Goal: Information Seeking & Learning: Find specific fact

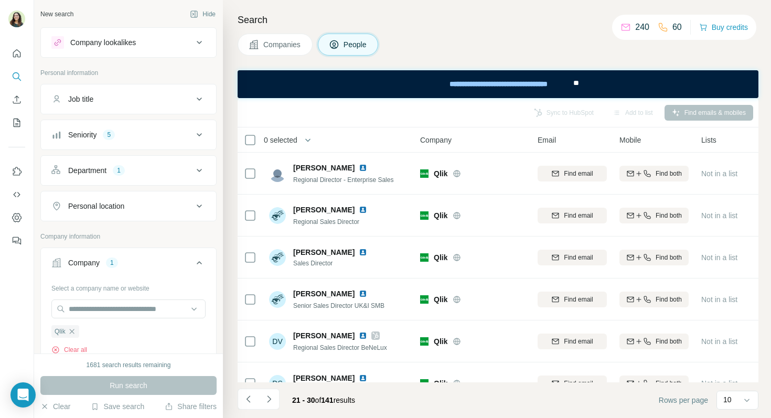
scroll to position [0, 3]
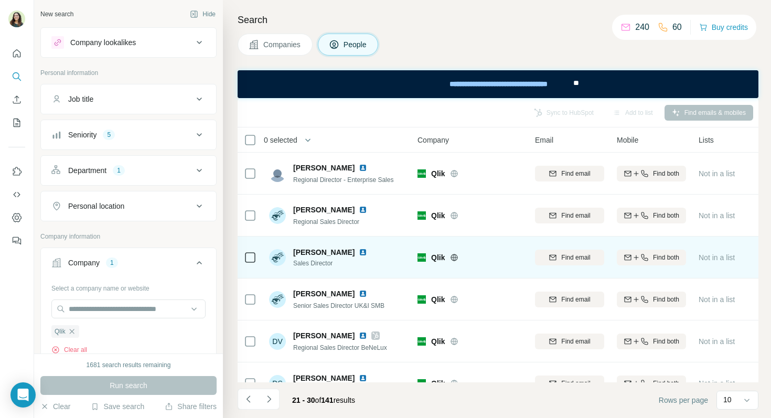
click at [359, 249] on img at bounding box center [363, 252] width 8 height 8
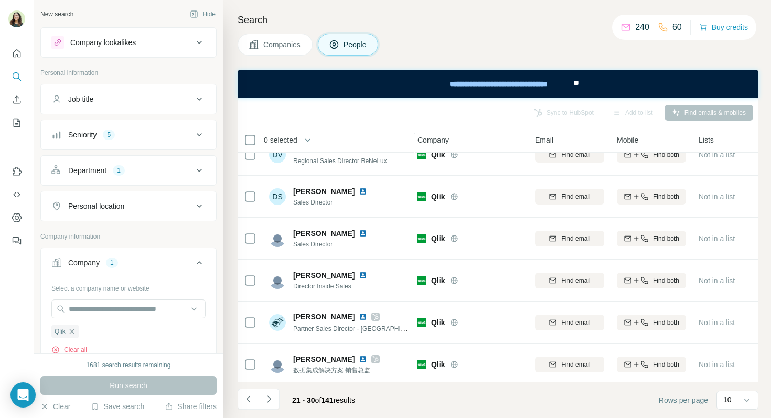
scroll to position [189, 3]
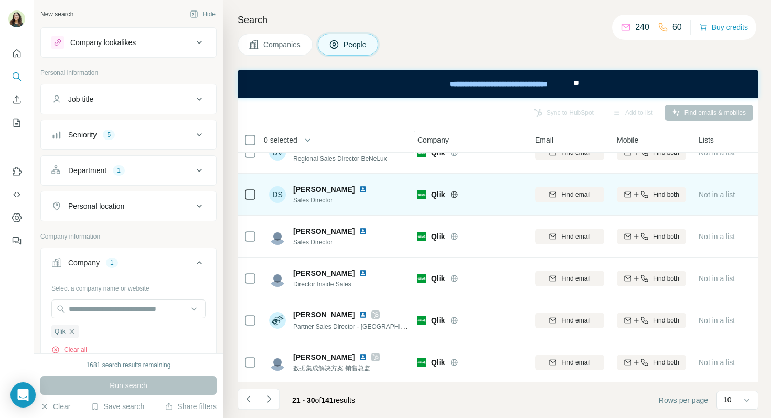
click at [359, 189] on img at bounding box center [363, 189] width 8 height 8
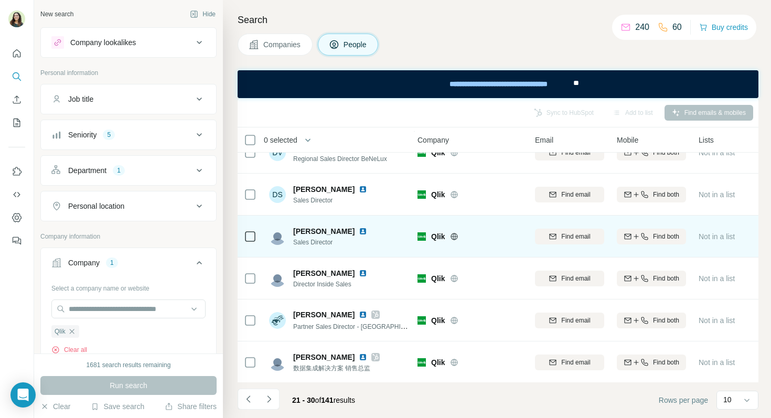
scroll to position [190, 3]
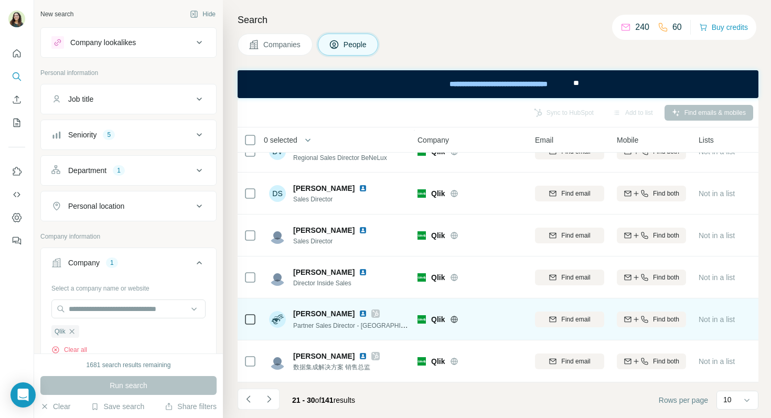
click at [361, 316] on img at bounding box center [363, 313] width 8 height 8
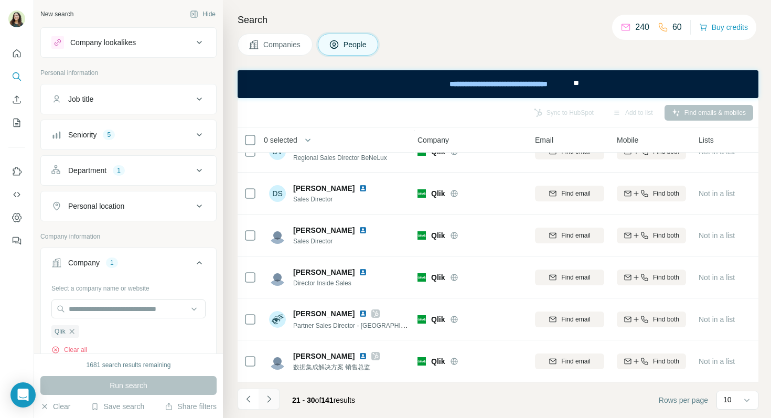
click at [270, 403] on icon "Navigate to next page" at bounding box center [269, 399] width 10 height 10
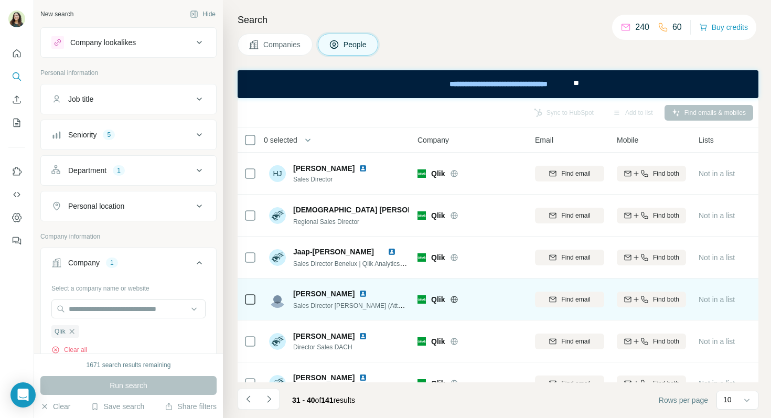
scroll to position [1, 3]
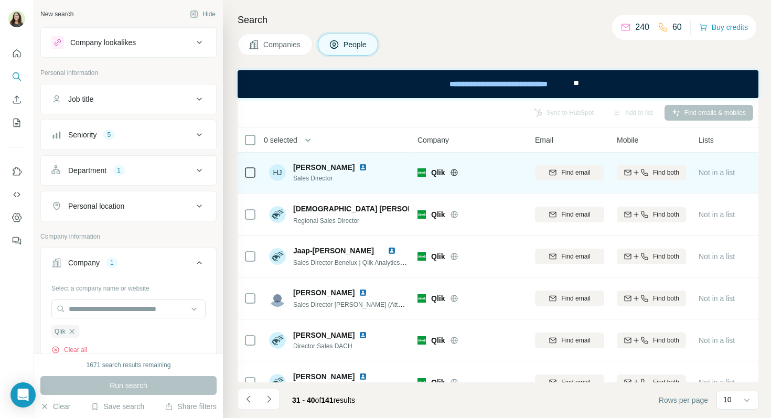
click at [359, 168] on img at bounding box center [363, 167] width 8 height 8
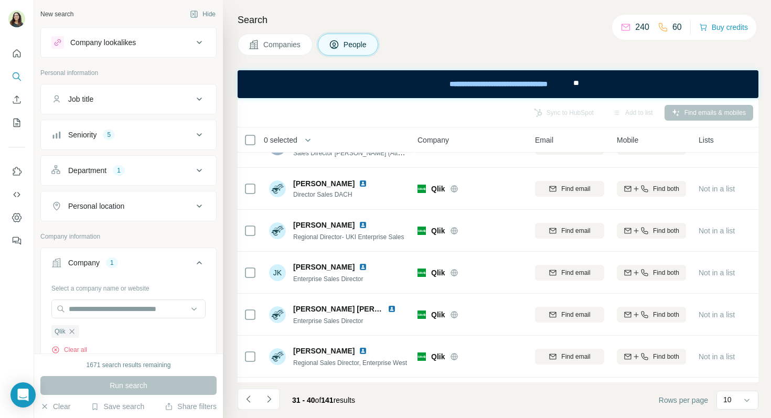
scroll to position [190, 3]
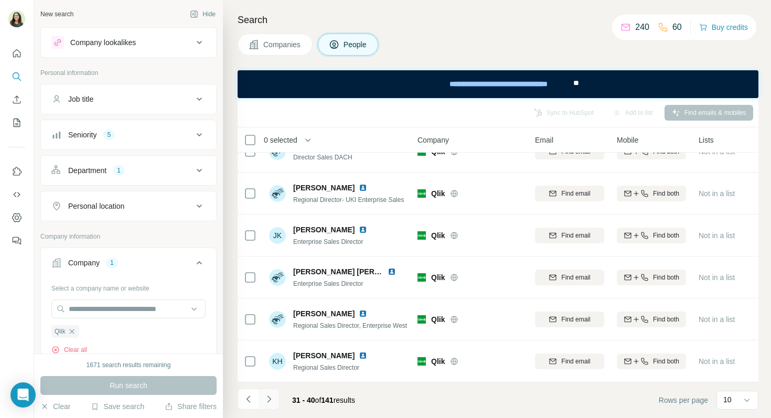
click at [270, 397] on icon "Navigate to next page" at bounding box center [269, 399] width 10 height 10
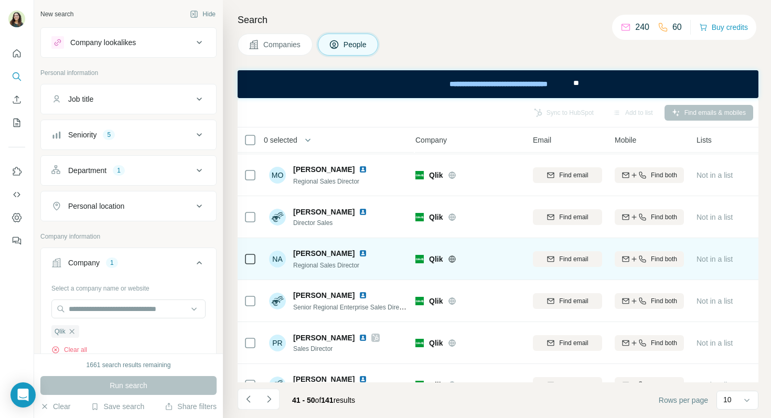
scroll to position [167, 5]
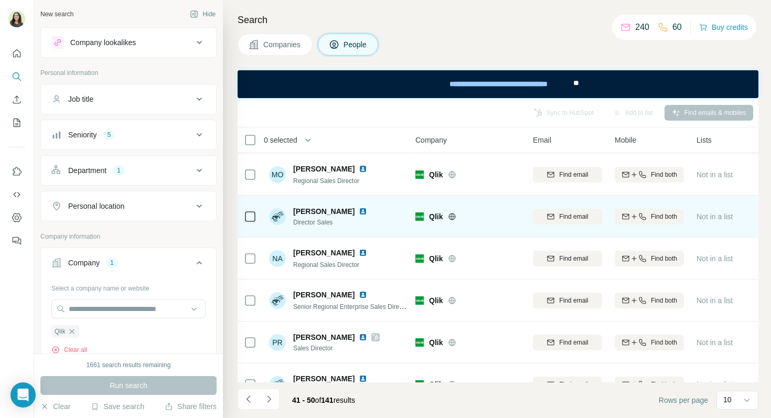
click at [359, 209] on img at bounding box center [363, 211] width 8 height 8
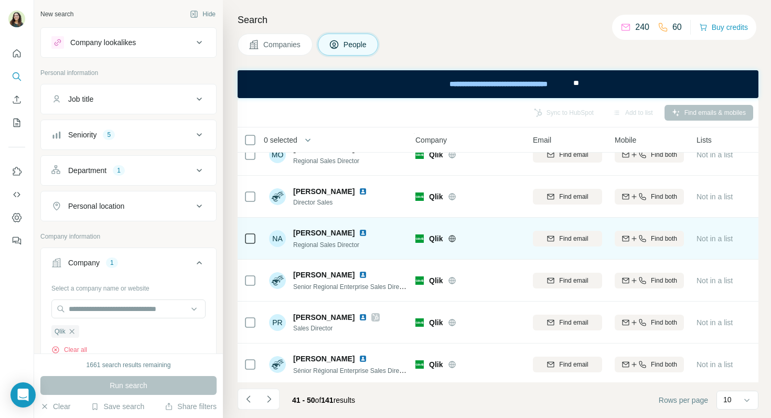
scroll to position [190, 5]
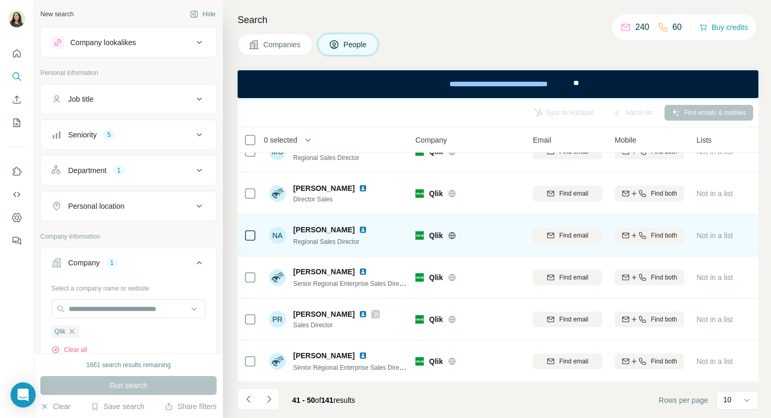
click at [359, 229] on img at bounding box center [363, 229] width 8 height 8
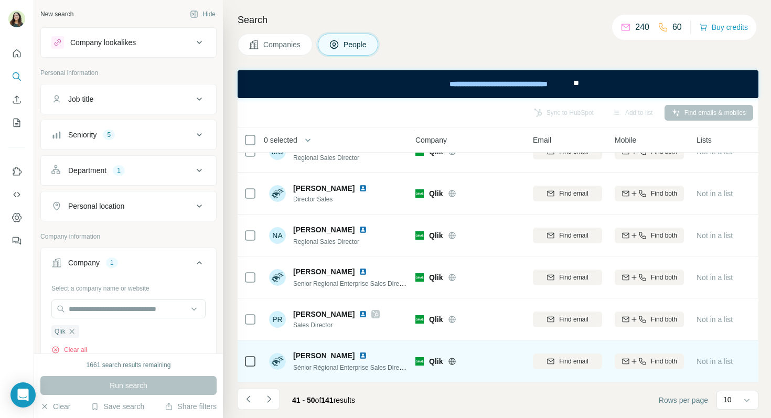
click at [344, 359] on div "Patrick Sella" at bounding box center [350, 355] width 115 height 10
click at [359, 357] on img at bounding box center [363, 355] width 8 height 8
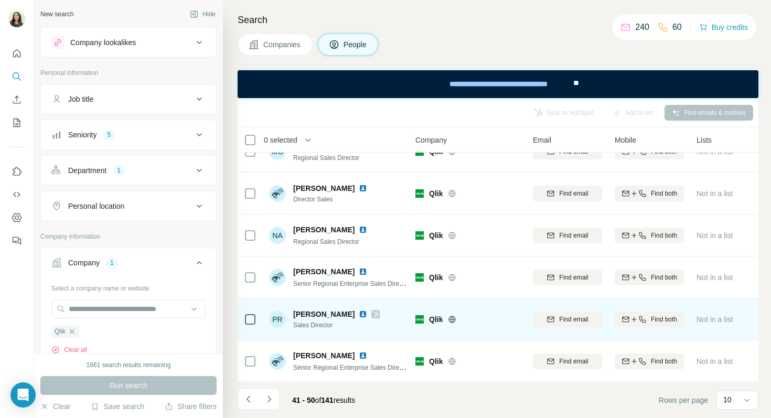
click at [359, 316] on img at bounding box center [363, 314] width 8 height 8
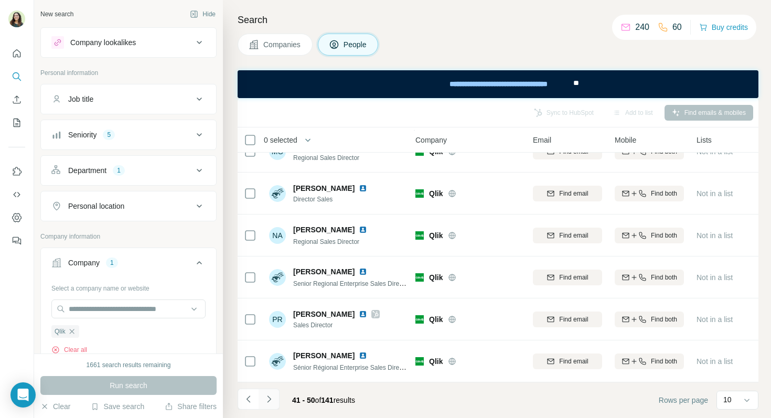
click at [273, 401] on icon "Navigate to next page" at bounding box center [269, 399] width 10 height 10
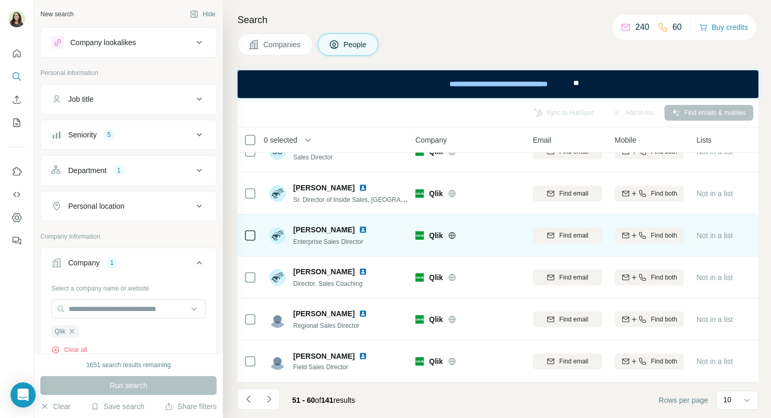
scroll to position [0, 5]
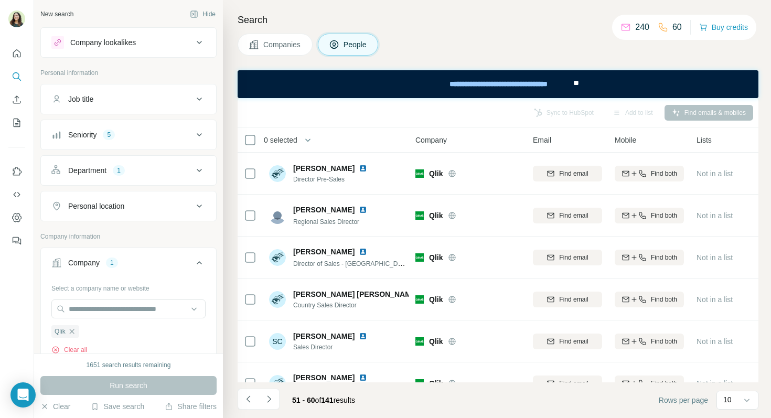
click at [202, 139] on icon at bounding box center [199, 134] width 13 height 13
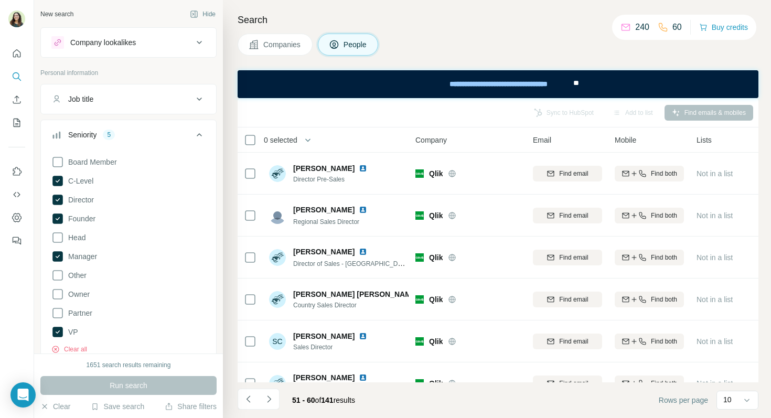
click at [200, 136] on icon at bounding box center [199, 134] width 13 height 13
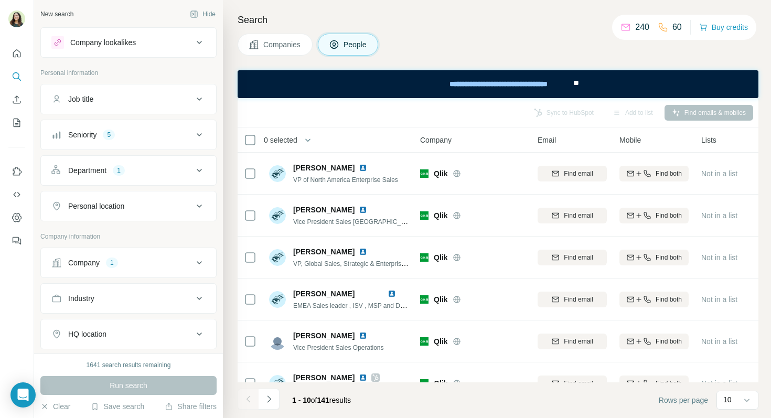
click at [120, 272] on button "Company 1" at bounding box center [128, 262] width 175 height 25
click at [74, 333] on icon "button" at bounding box center [72, 331] width 8 height 8
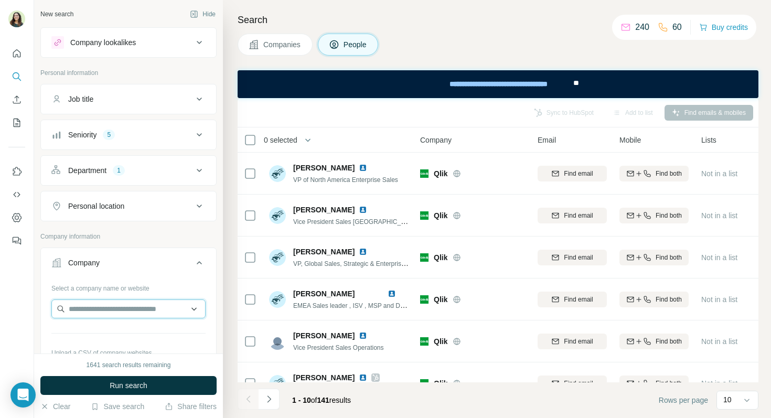
click at [77, 311] on input "text" at bounding box center [128, 308] width 154 height 19
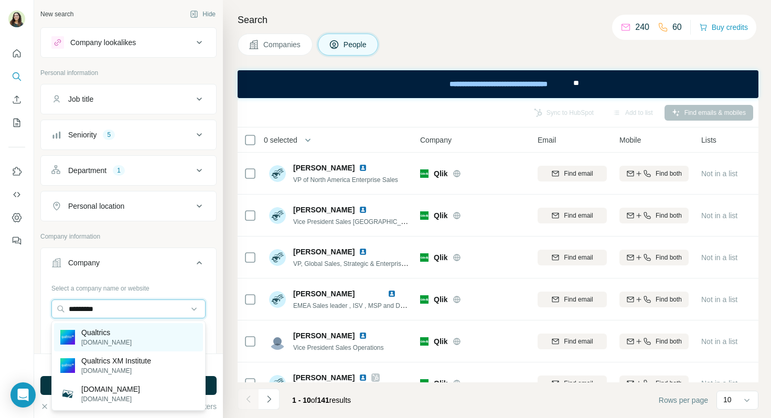
type input "*********"
click at [89, 331] on p "Qualtrics" at bounding box center [106, 332] width 50 height 10
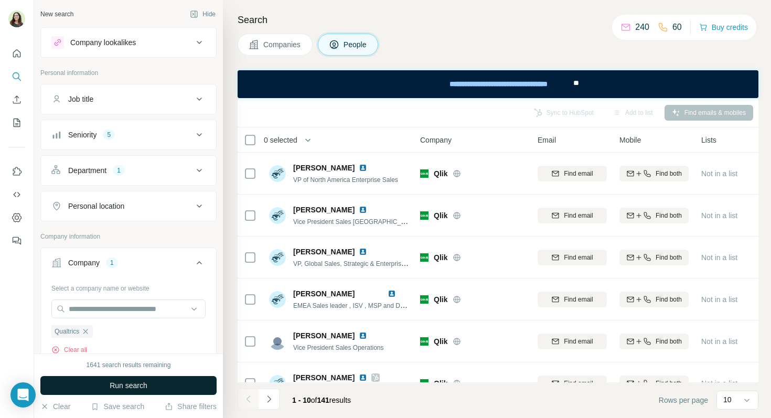
click at [120, 387] on span "Run search" at bounding box center [129, 385] width 38 height 10
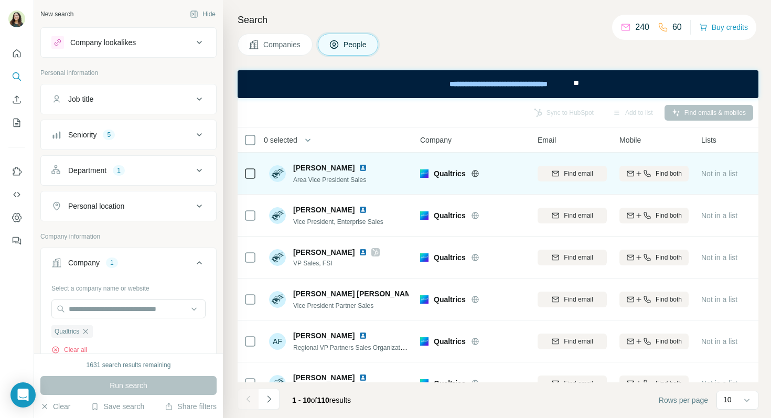
click at [359, 171] on img at bounding box center [363, 168] width 8 height 8
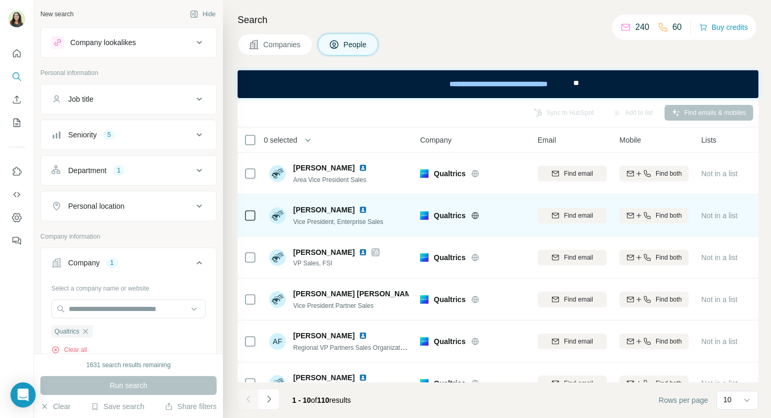
click at [364, 208] on img at bounding box center [363, 210] width 8 height 8
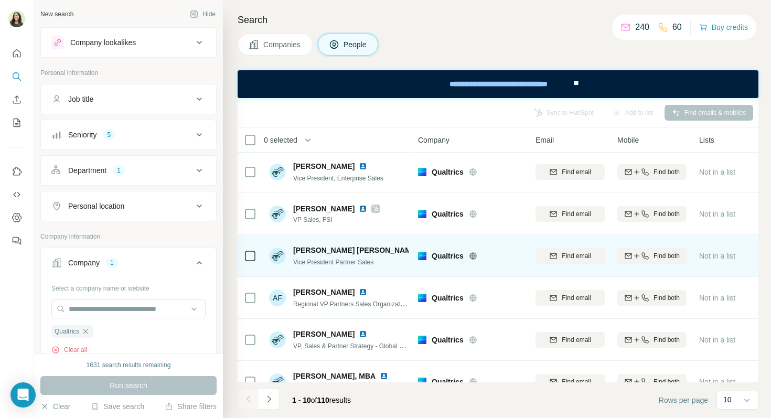
scroll to position [45, 2]
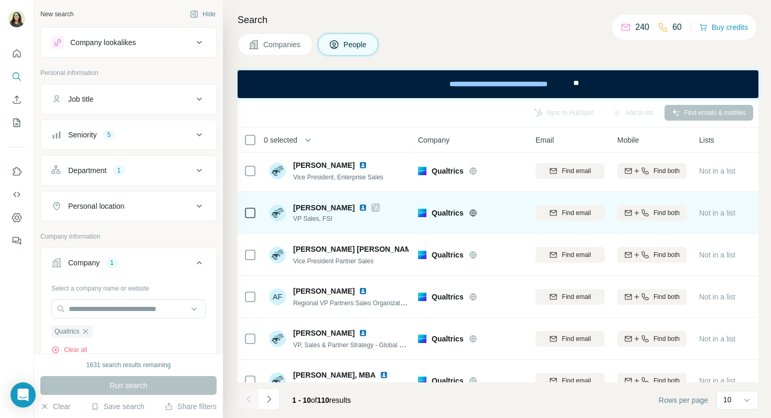
click at [359, 209] on img at bounding box center [363, 207] width 8 height 8
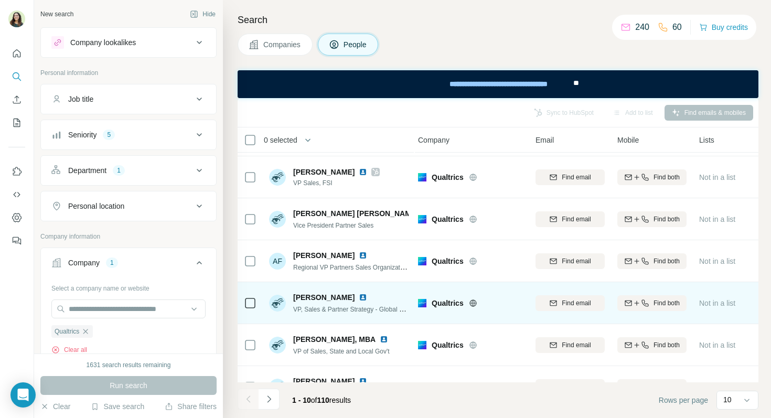
scroll to position [89, 2]
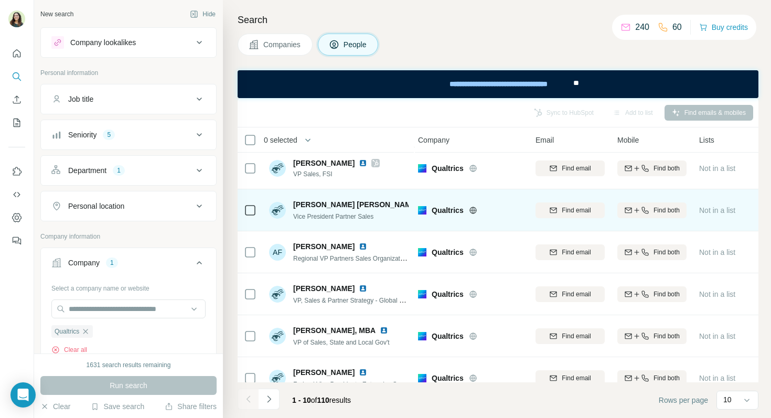
click at [423, 202] on img at bounding box center [427, 204] width 8 height 8
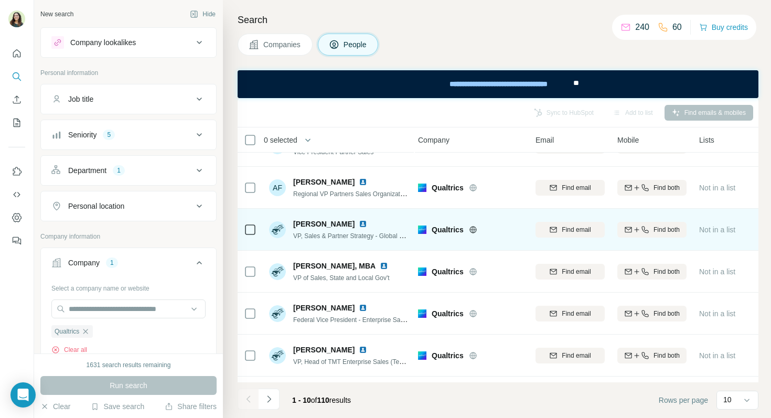
scroll to position [156, 2]
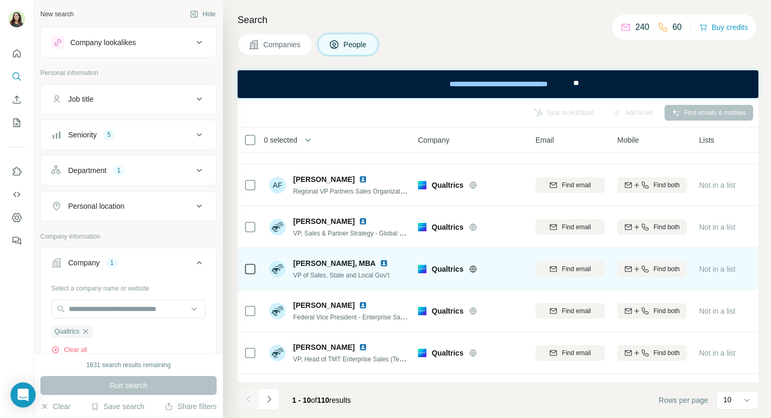
click at [380, 265] on img at bounding box center [384, 263] width 8 height 8
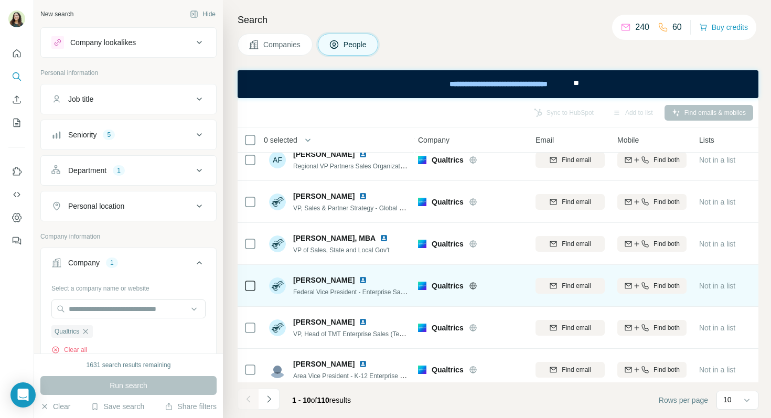
scroll to position [182, 2]
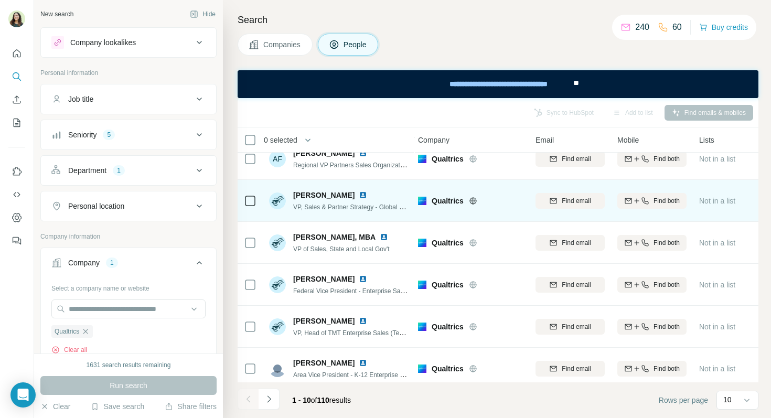
click at [361, 197] on img at bounding box center [363, 195] width 8 height 8
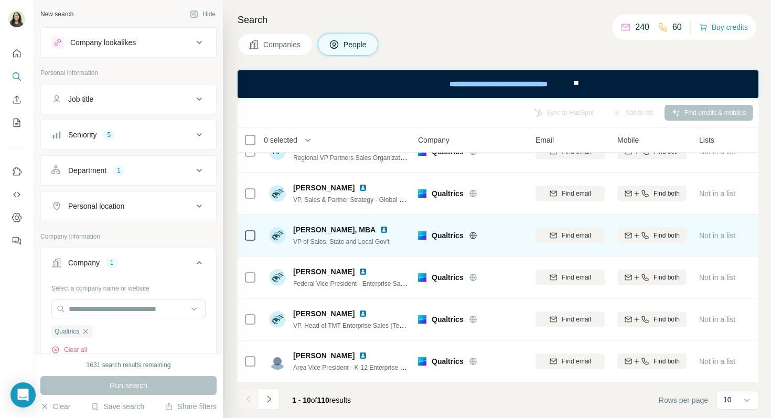
scroll to position [190, 2]
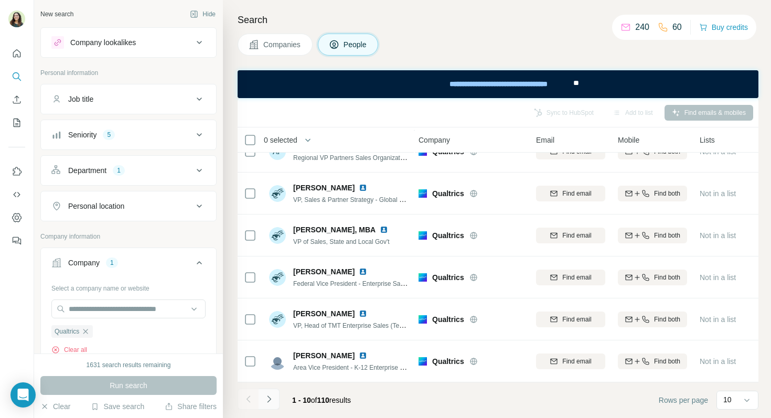
click at [258, 402] on ul at bounding box center [259, 400] width 42 height 23
click at [265, 403] on icon "Navigate to next page" at bounding box center [269, 399] width 10 height 10
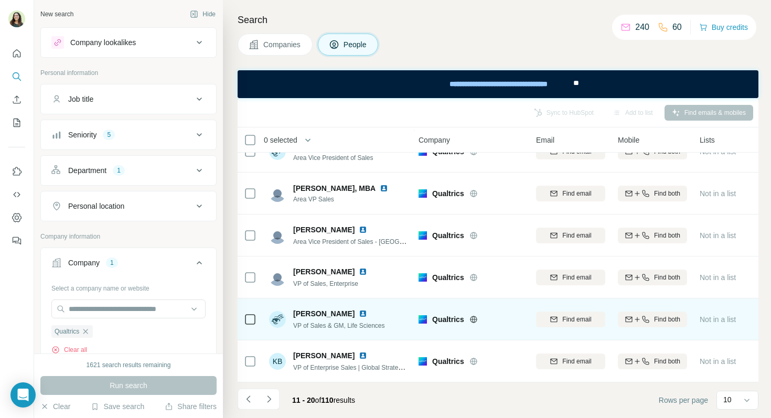
scroll to position [0, 2]
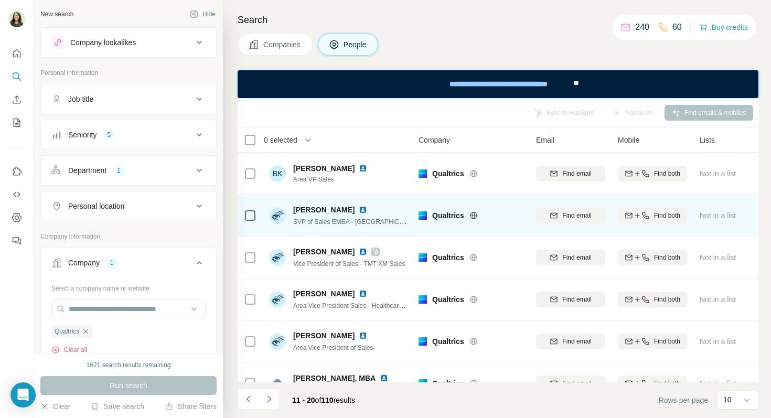
click at [359, 208] on img at bounding box center [363, 210] width 8 height 8
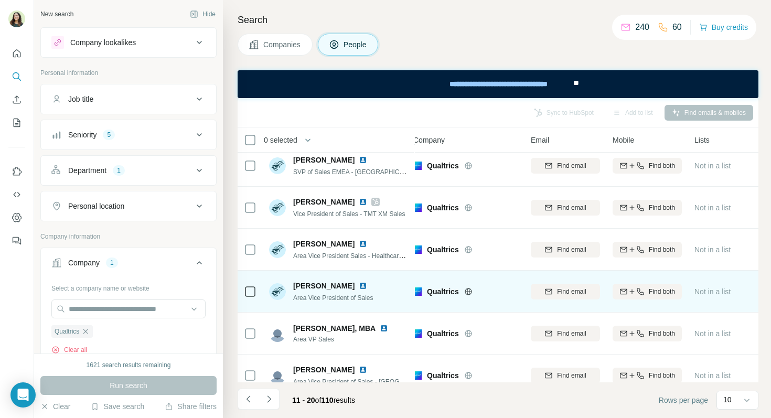
scroll to position [50, 7]
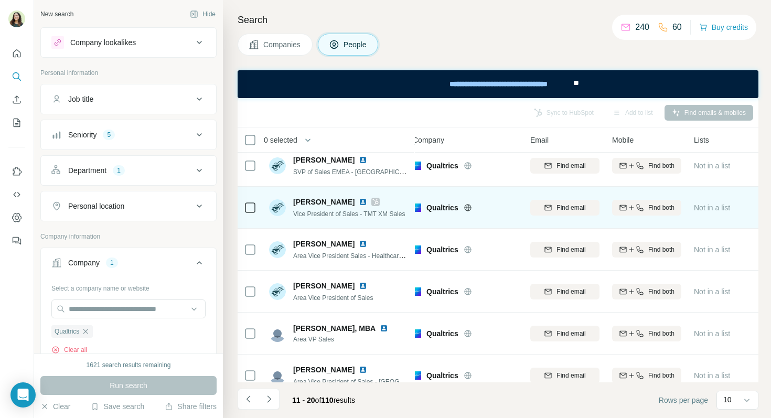
click at [359, 201] on img at bounding box center [363, 202] width 8 height 8
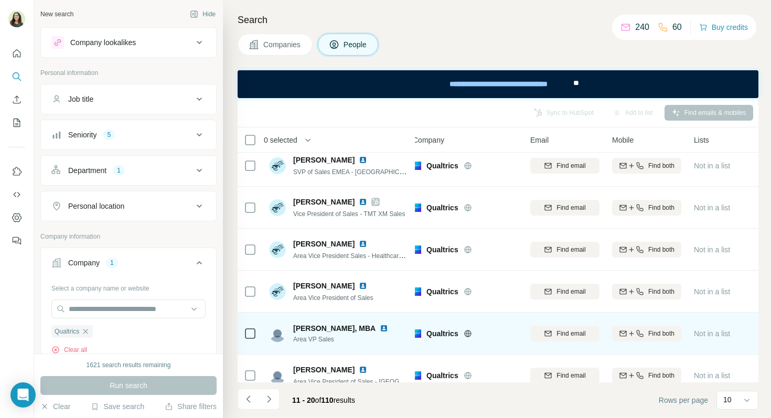
click at [380, 327] on img at bounding box center [384, 328] width 8 height 8
